Goal: Task Accomplishment & Management: Complete application form

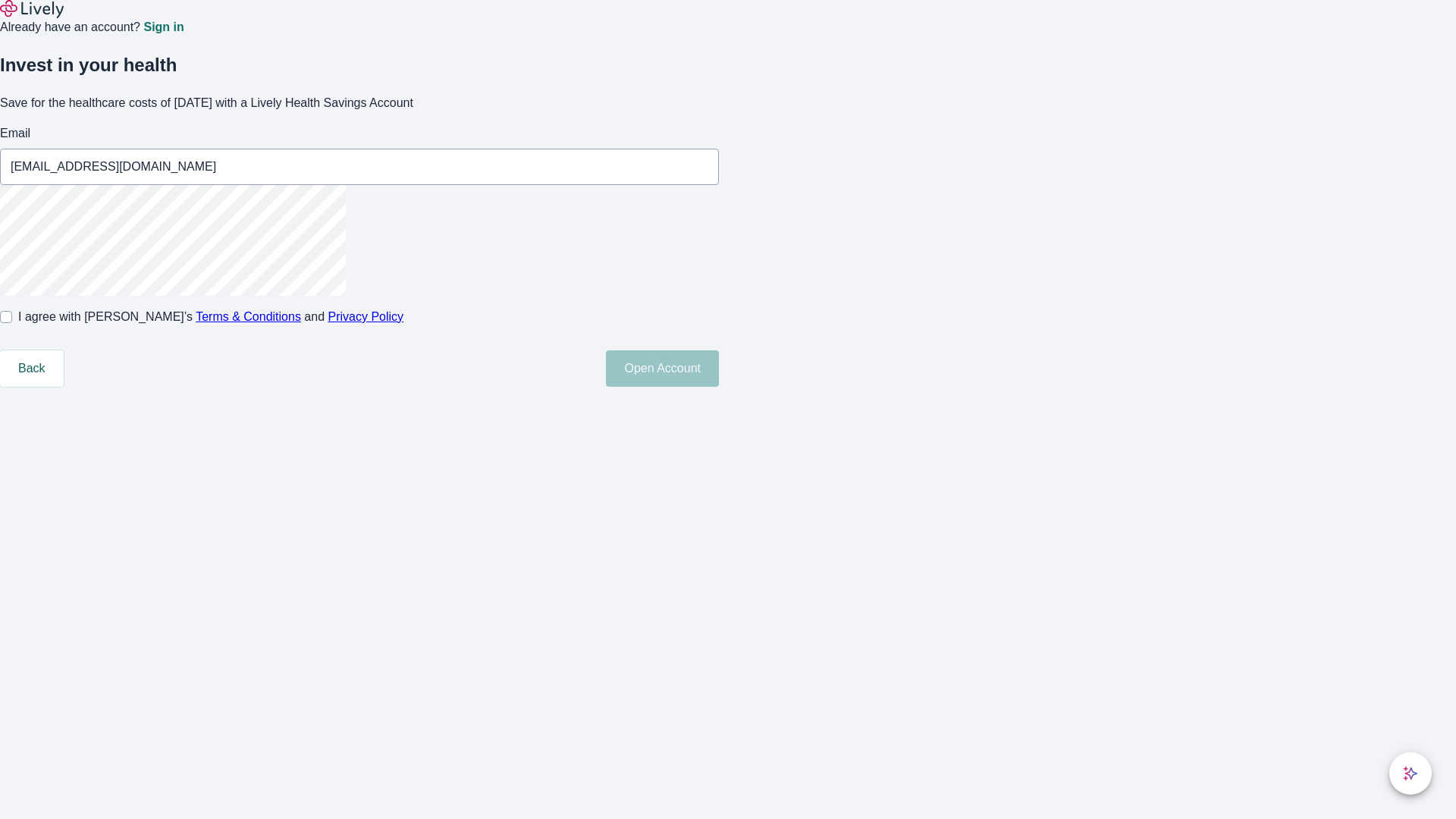
click at [12, 324] on input "I agree with Lively’s Terms & Conditions and Privacy Policy" at bounding box center [6, 317] width 12 height 12
checkbox input "true"
click at [719, 387] on button "Open Account" at bounding box center [662, 369] width 113 height 36
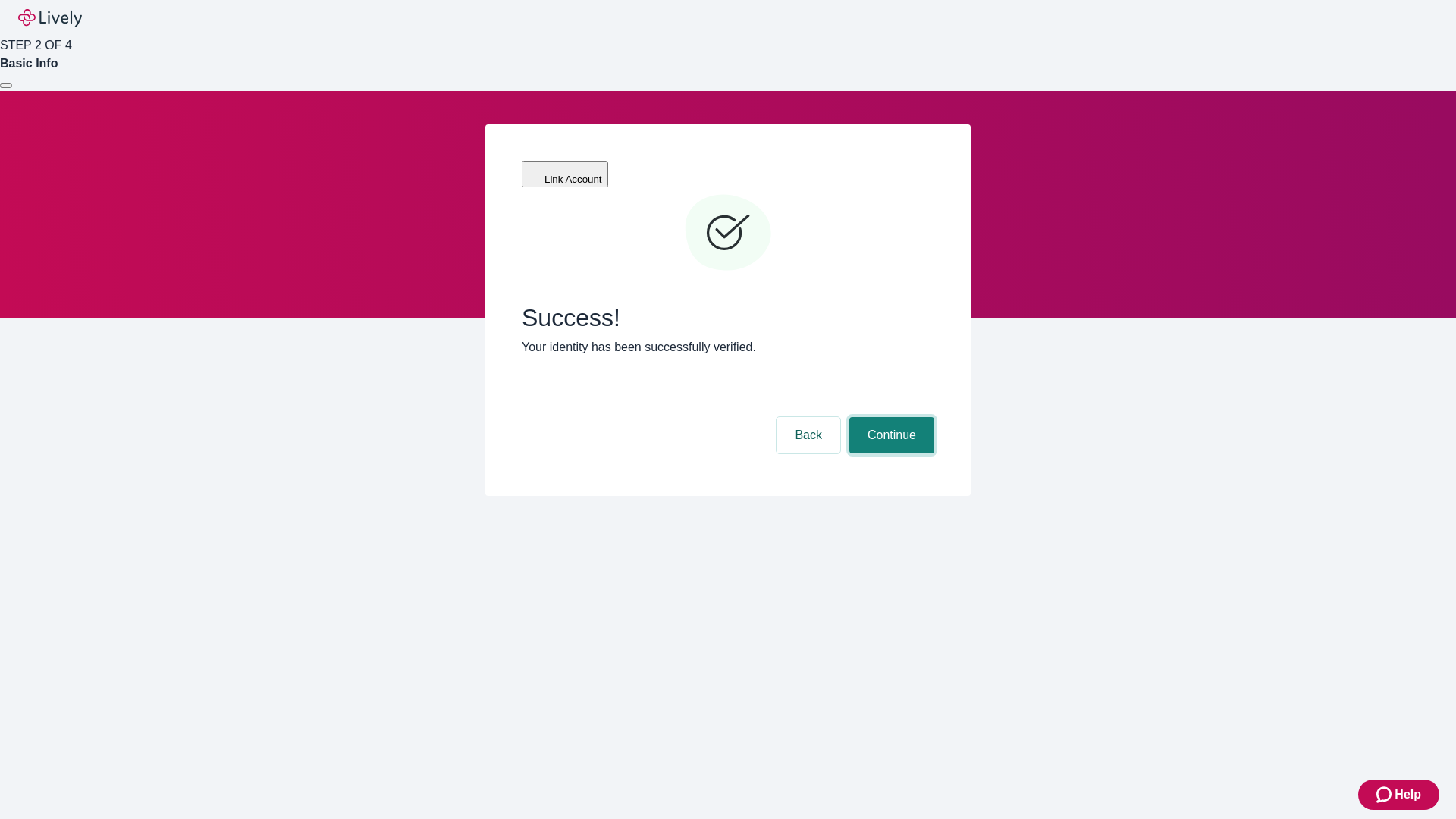
click at [889, 417] on button "Continue" at bounding box center [892, 435] width 85 height 36
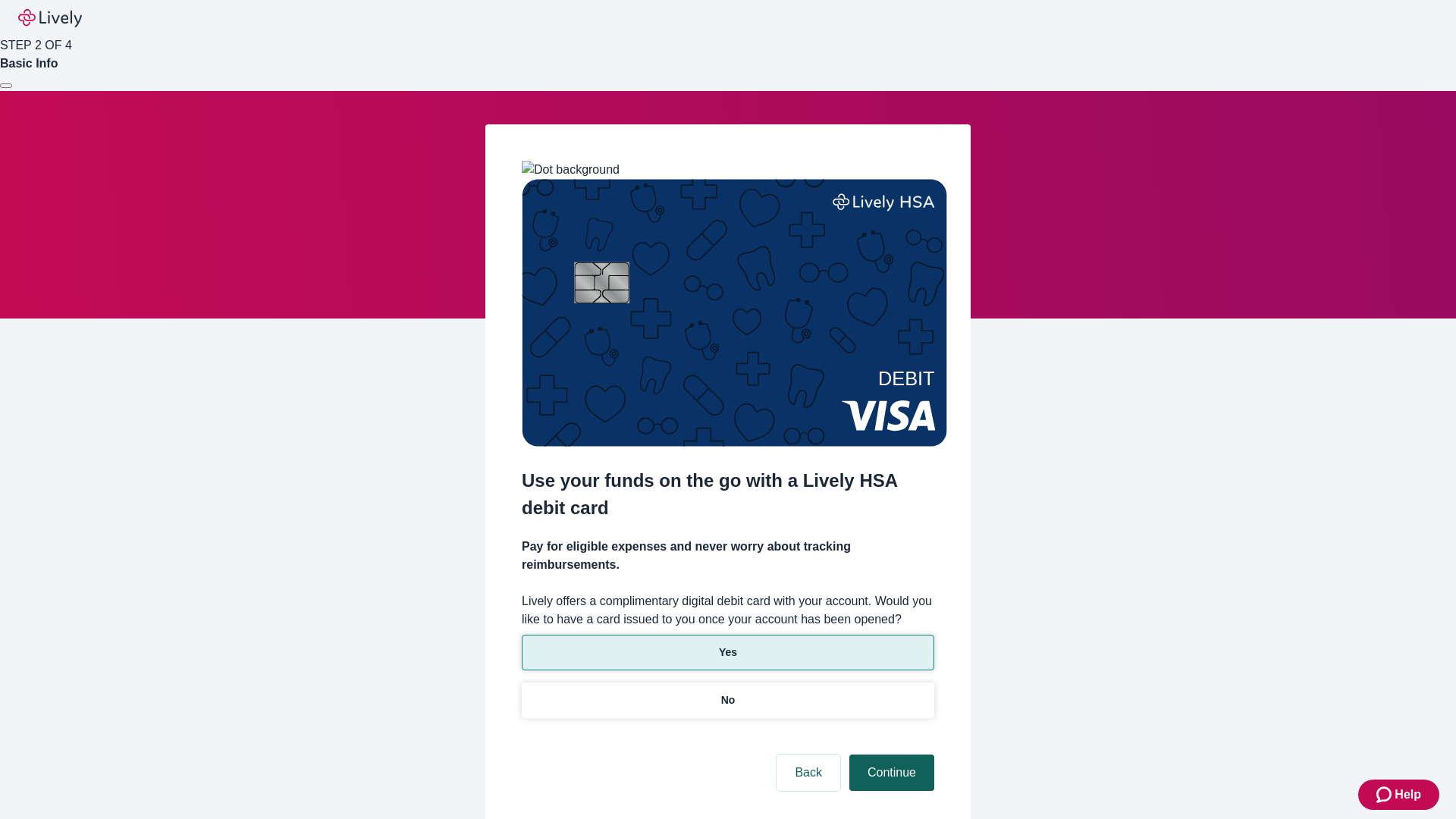
click at [727, 645] on p "Yes" at bounding box center [728, 652] width 18 height 16
click at [889, 754] on button "Continue" at bounding box center [892, 772] width 85 height 36
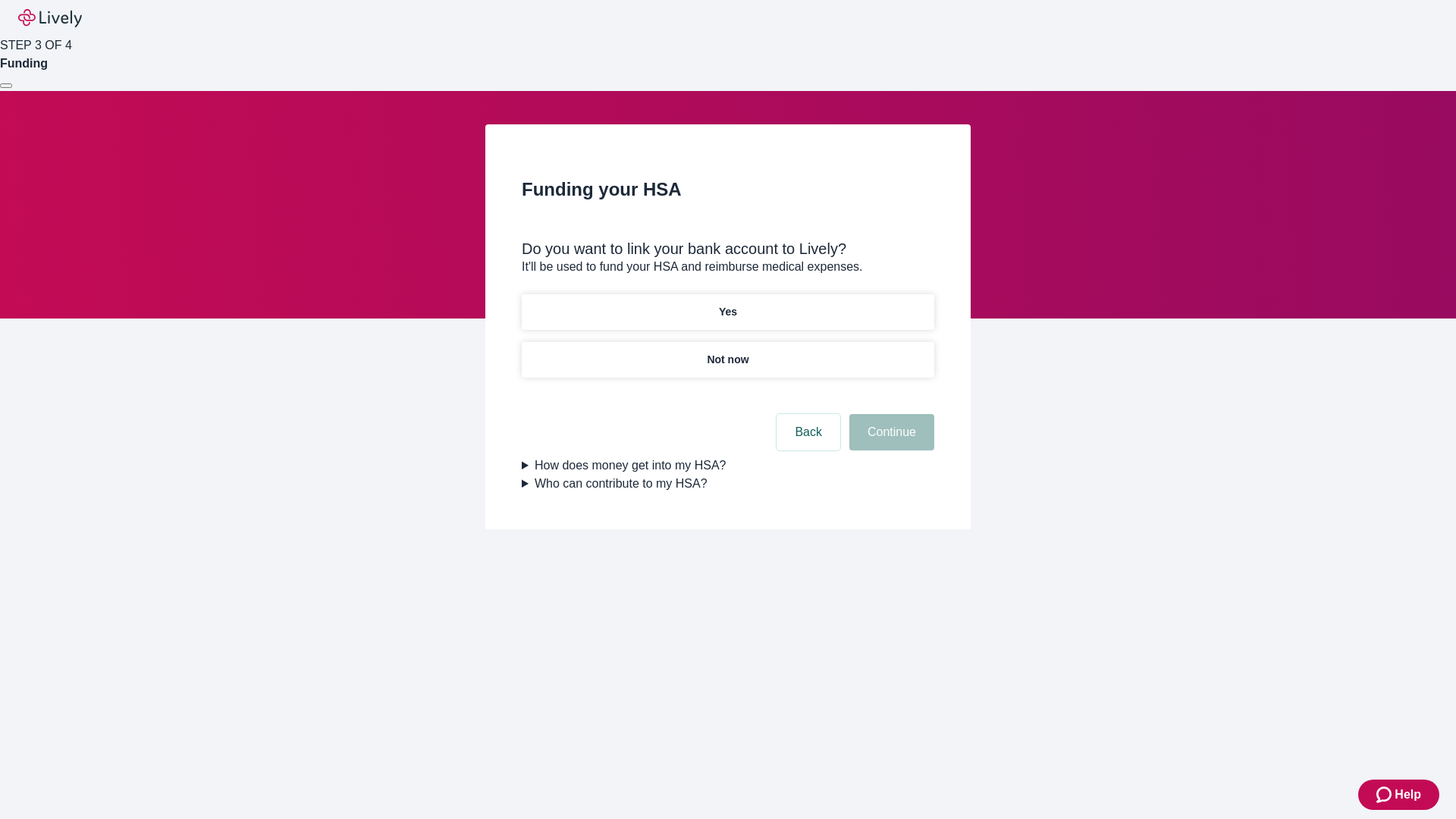
click at [727, 352] on p "Not now" at bounding box center [727, 360] width 42 height 16
click at [889, 441] on button "Continue" at bounding box center [892, 432] width 85 height 36
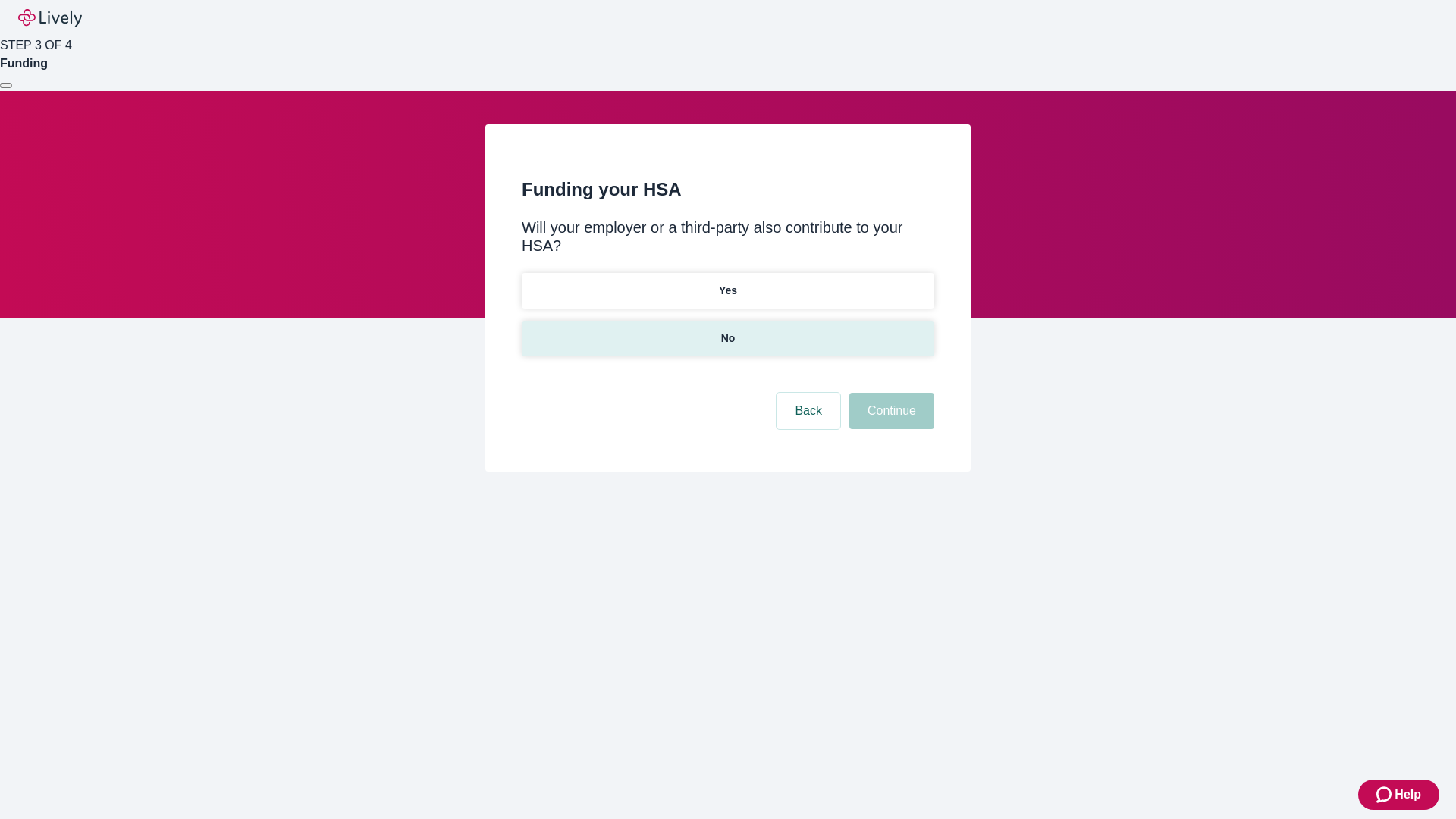
click at [727, 331] on p "No" at bounding box center [729, 338] width 15 height 16
click at [889, 393] on button "Continue" at bounding box center [892, 411] width 85 height 36
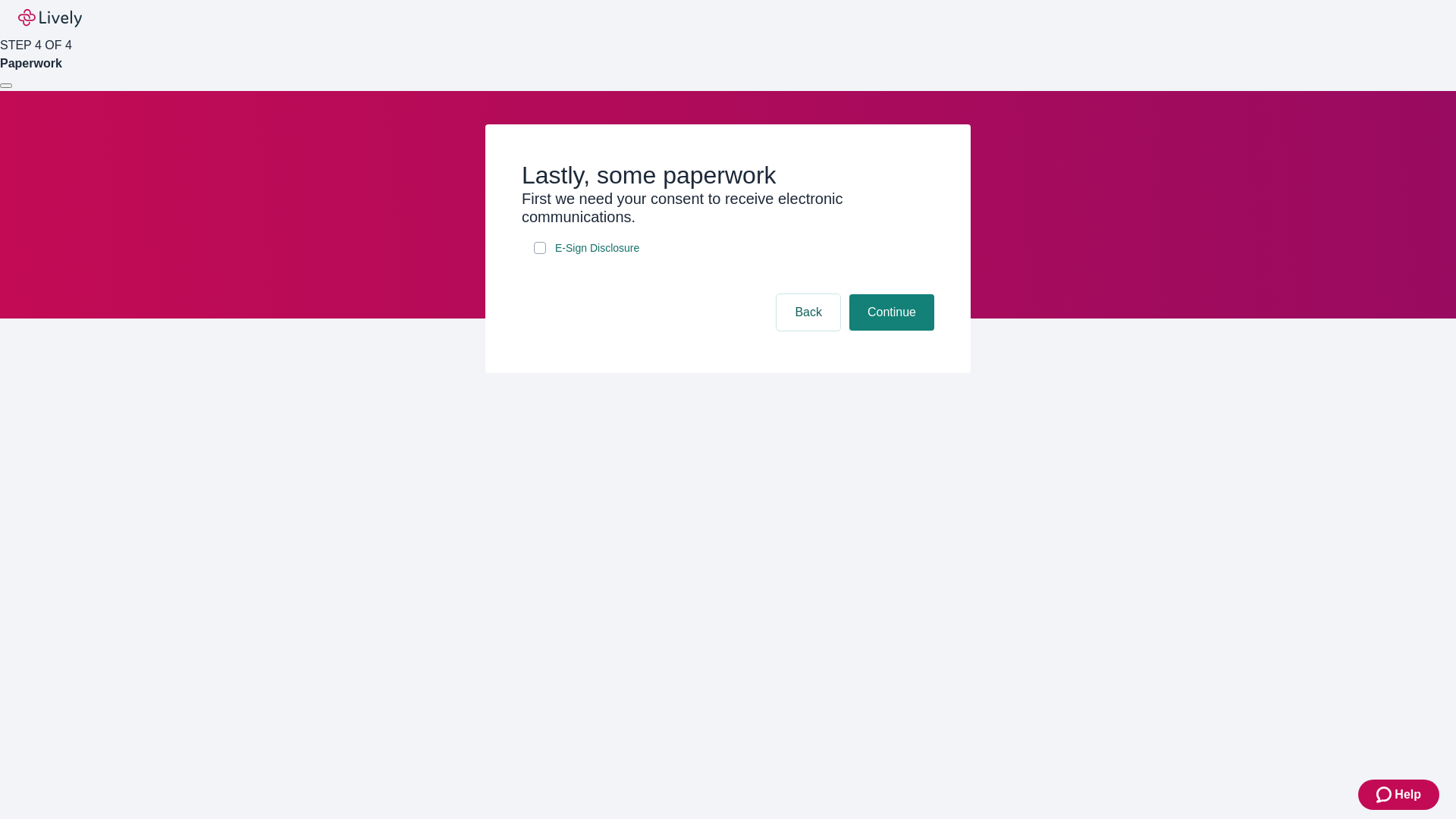
click at [540, 254] on input "E-Sign Disclosure" at bounding box center [540, 247] width 12 height 12
checkbox input "true"
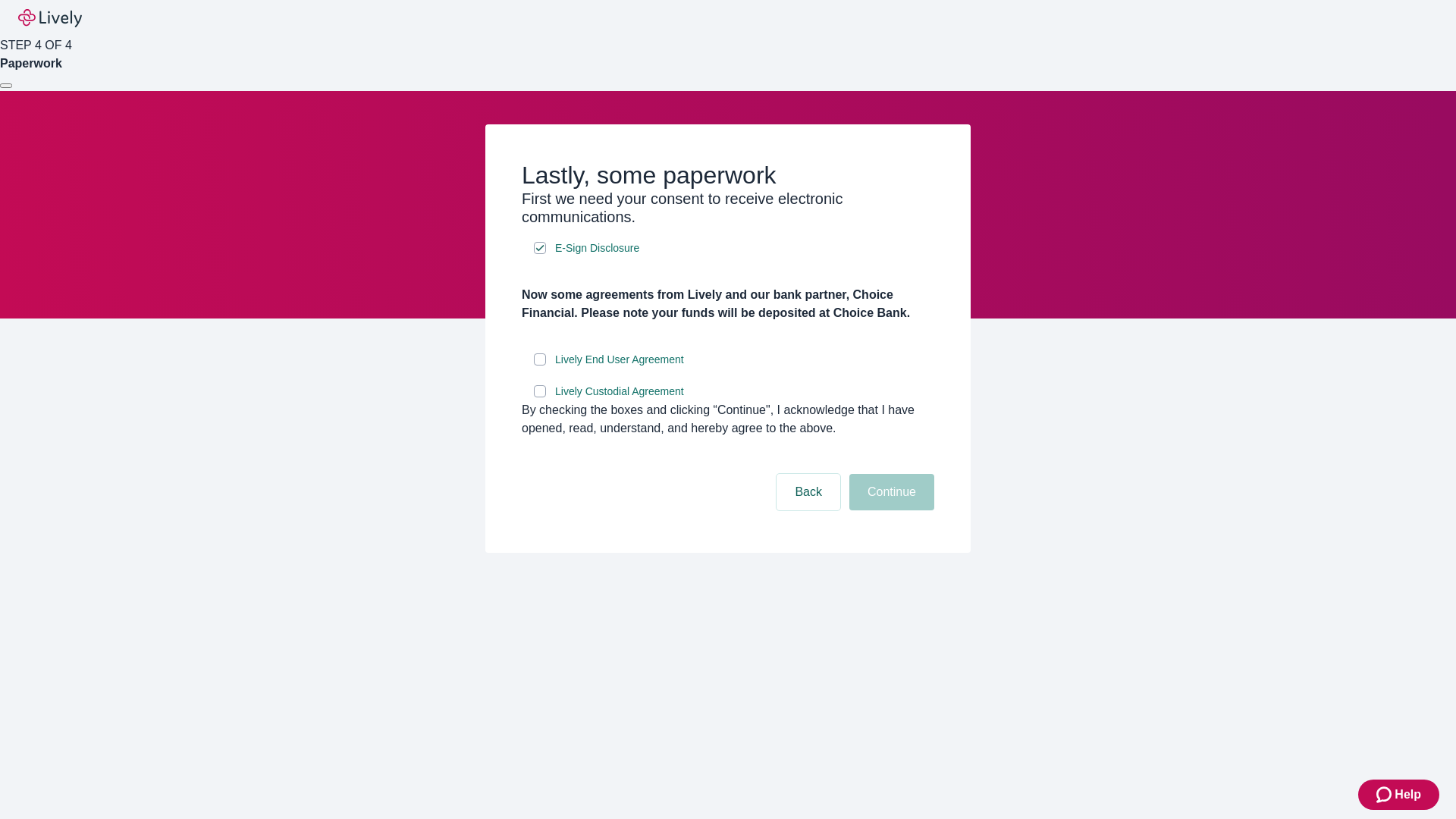
click at [540, 365] on input "Lively End User Agreement" at bounding box center [540, 360] width 12 height 12
checkbox input "true"
click at [540, 397] on input "Lively Custodial Agreement" at bounding box center [540, 391] width 12 height 12
checkbox input "true"
click at [889, 510] on button "Continue" at bounding box center [892, 492] width 85 height 36
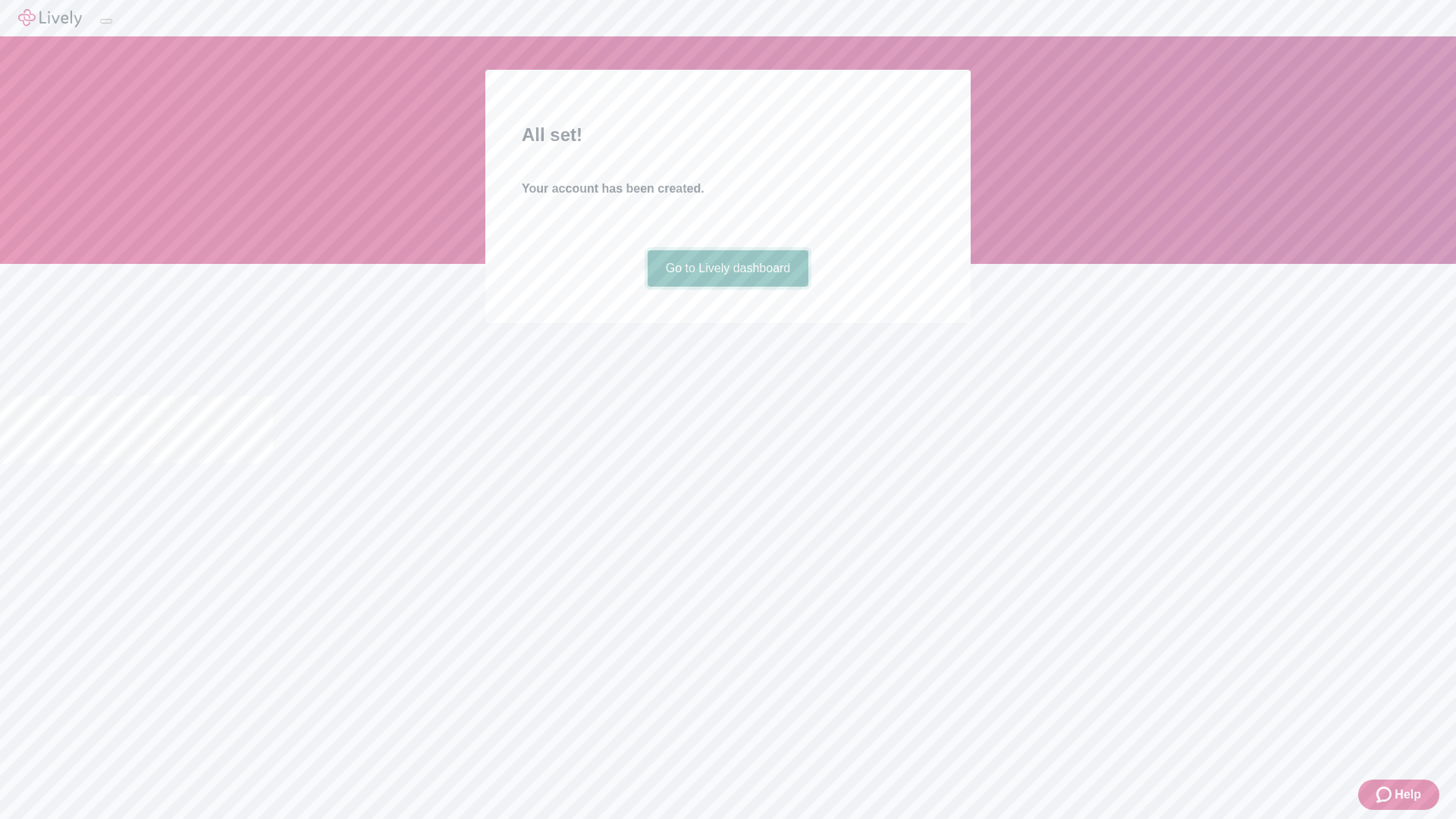
click at [727, 287] on link "Go to Lively dashboard" at bounding box center [728, 269] width 161 height 36
